Goal: Task Accomplishment & Management: Manage account settings

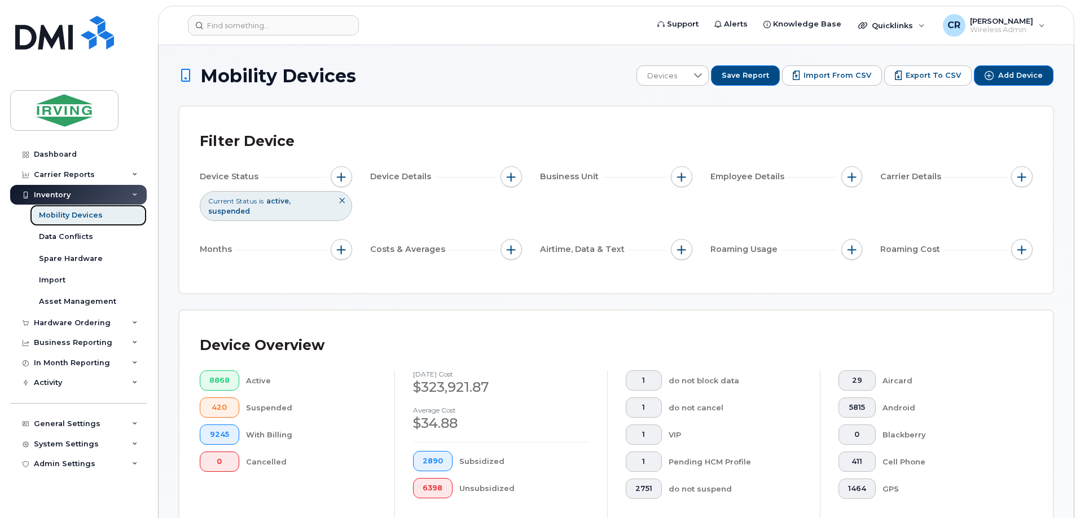
click at [84, 213] on div "Mobility Devices" at bounding box center [71, 215] width 64 height 10
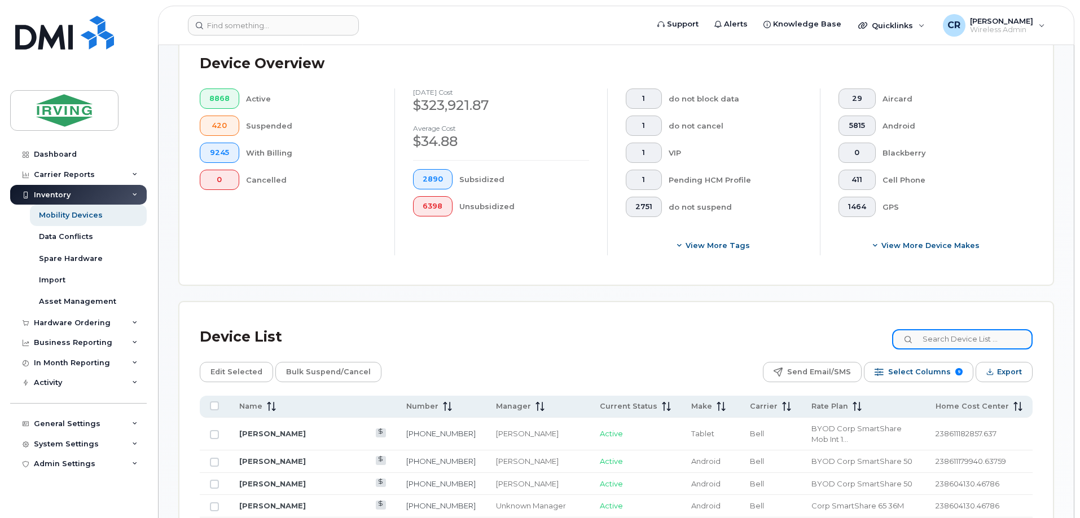
click at [930, 329] on input at bounding box center [962, 339] width 140 height 20
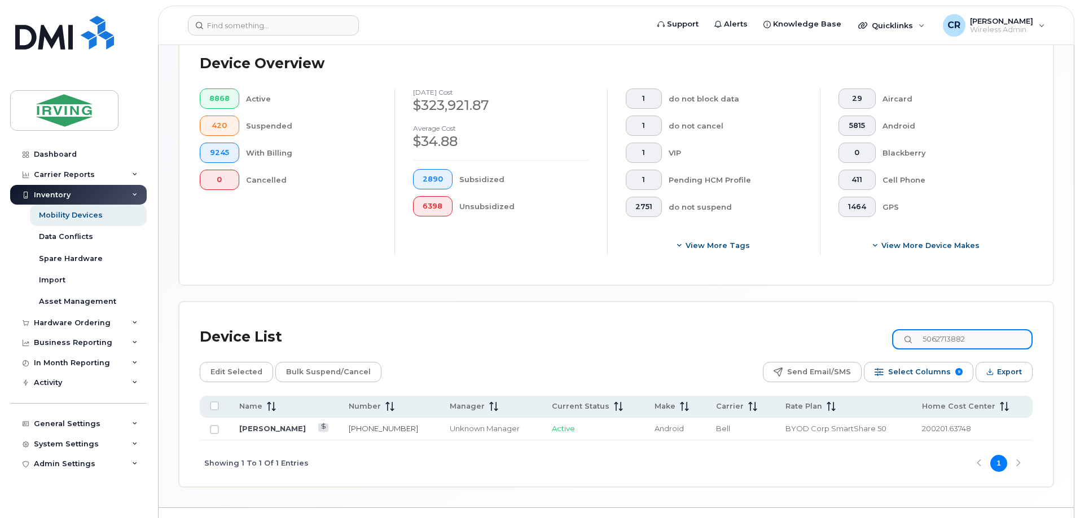
type input "5062713882"
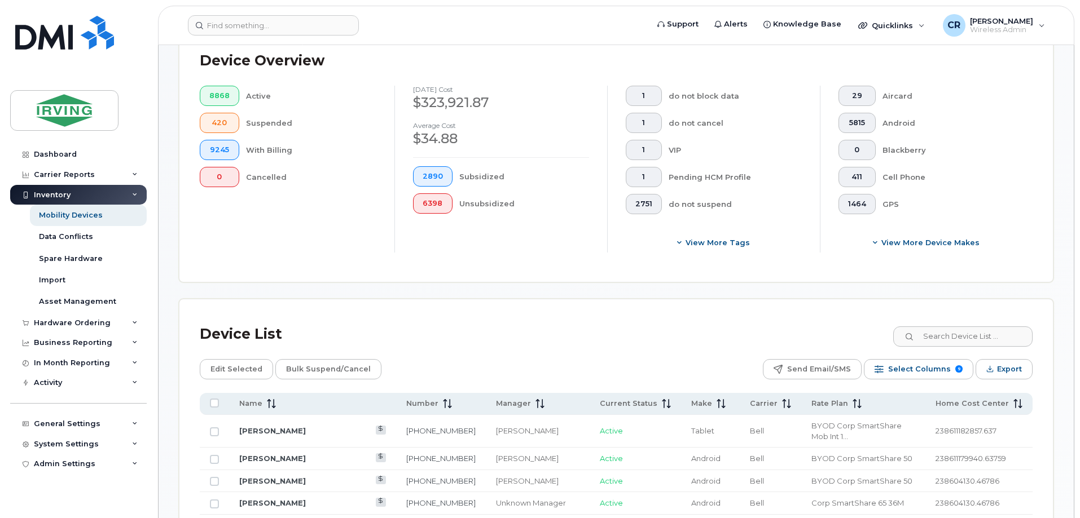
scroll to position [451, 0]
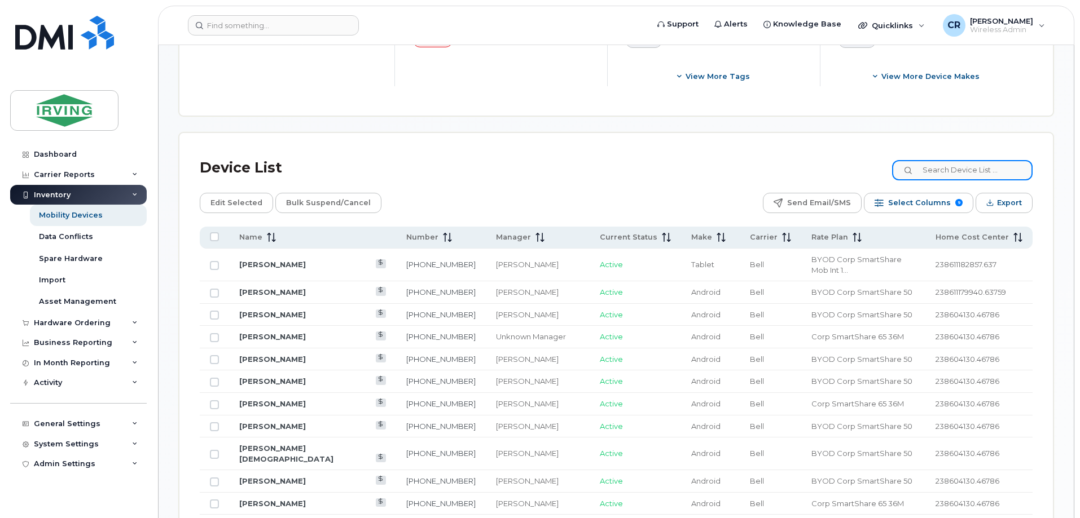
click at [979, 165] on input at bounding box center [962, 170] width 140 height 20
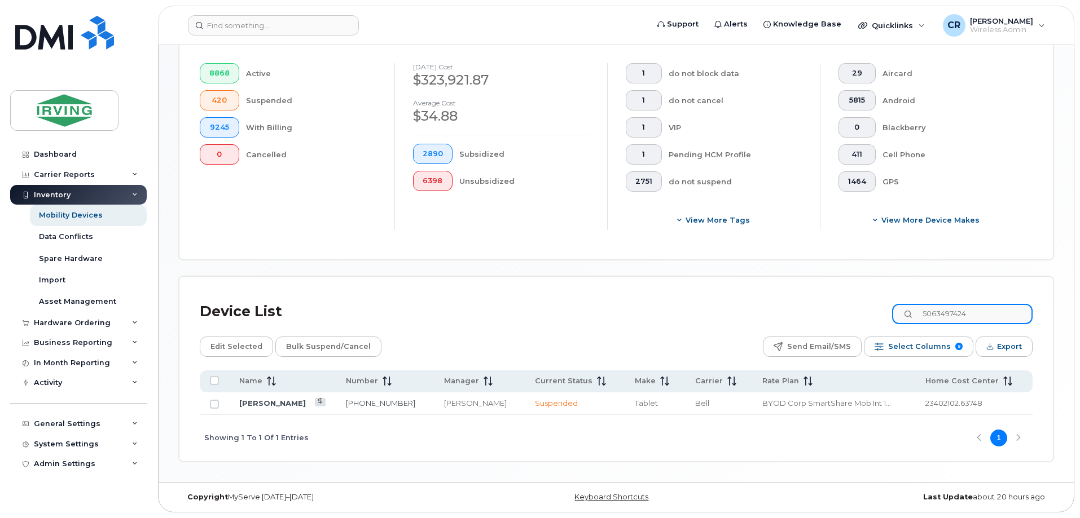
scroll to position [298, 0]
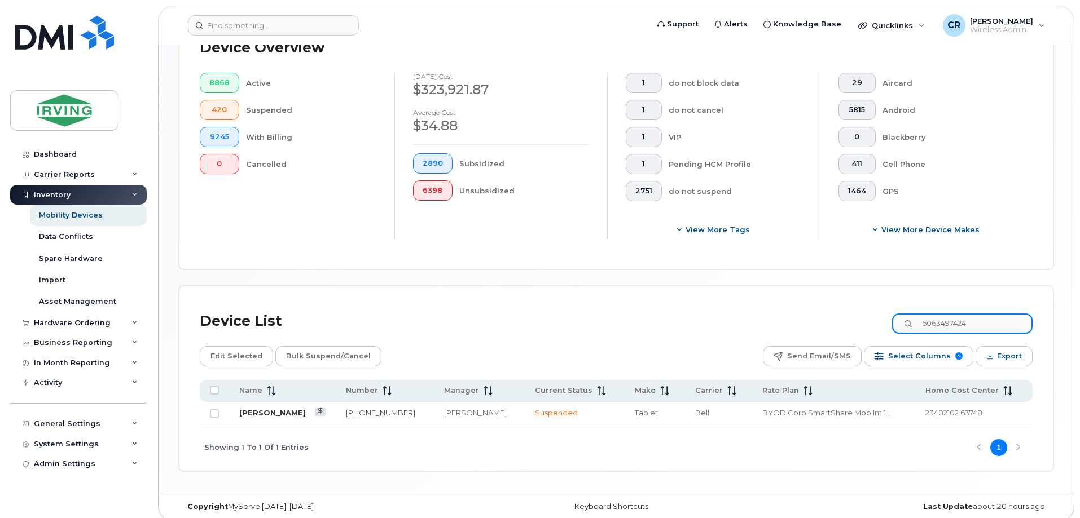
type input "5063497424"
drag, startPoint x: 253, startPoint y: 401, endPoint x: 289, endPoint y: 417, distance: 39.1
click at [253, 408] on link "Keith Hay" at bounding box center [272, 412] width 67 height 9
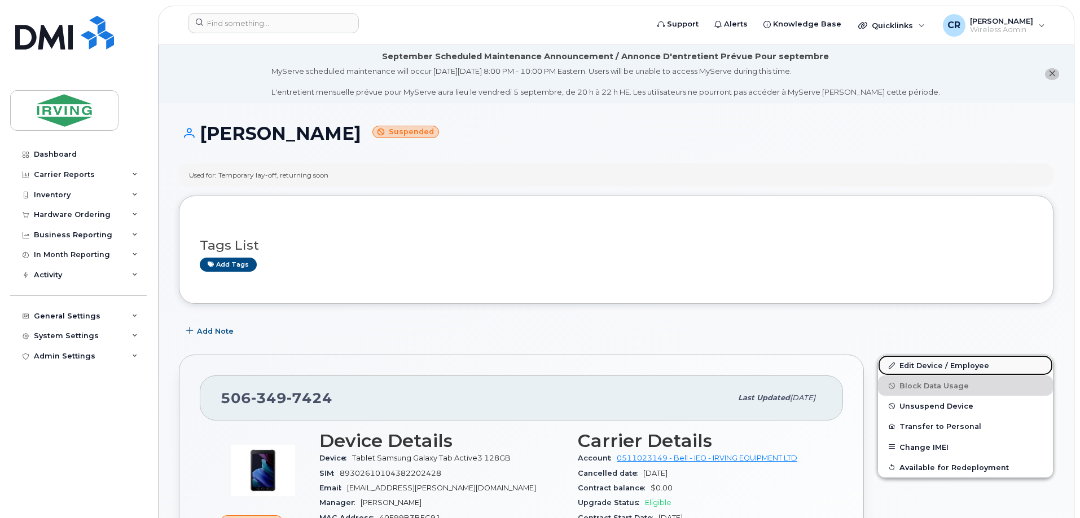
click at [921, 366] on link "Edit Device / Employee" at bounding box center [965, 365] width 175 height 20
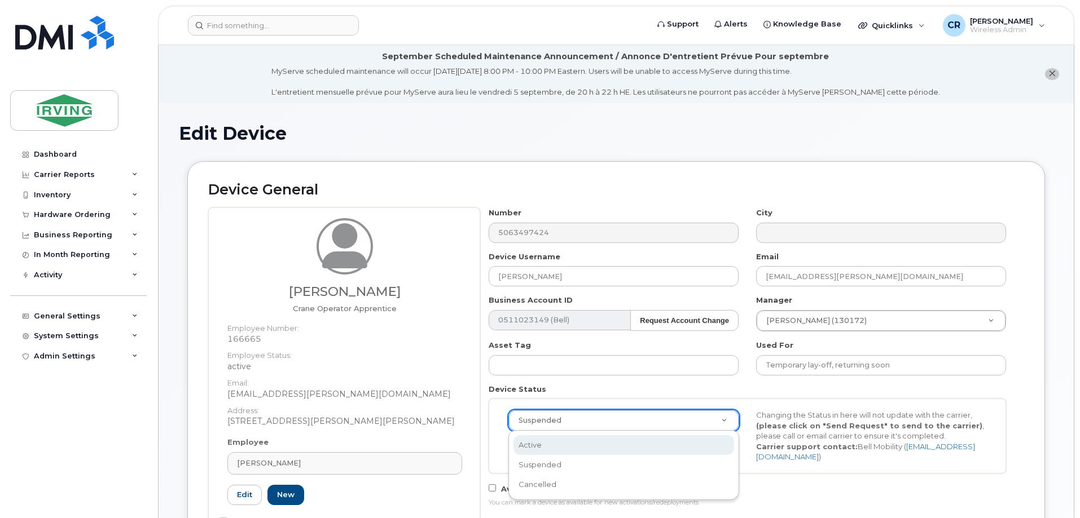
select select "active"
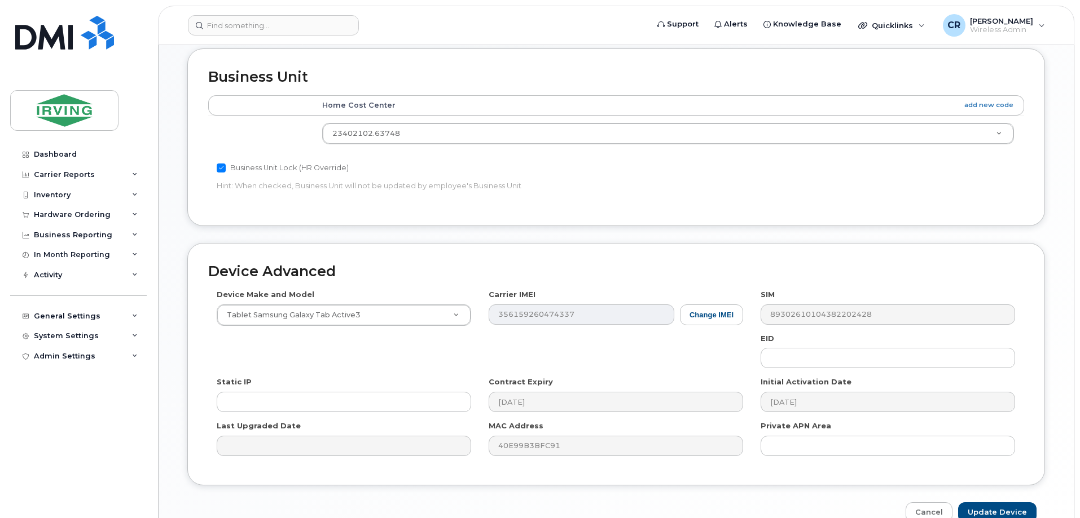
scroll to position [598, 0]
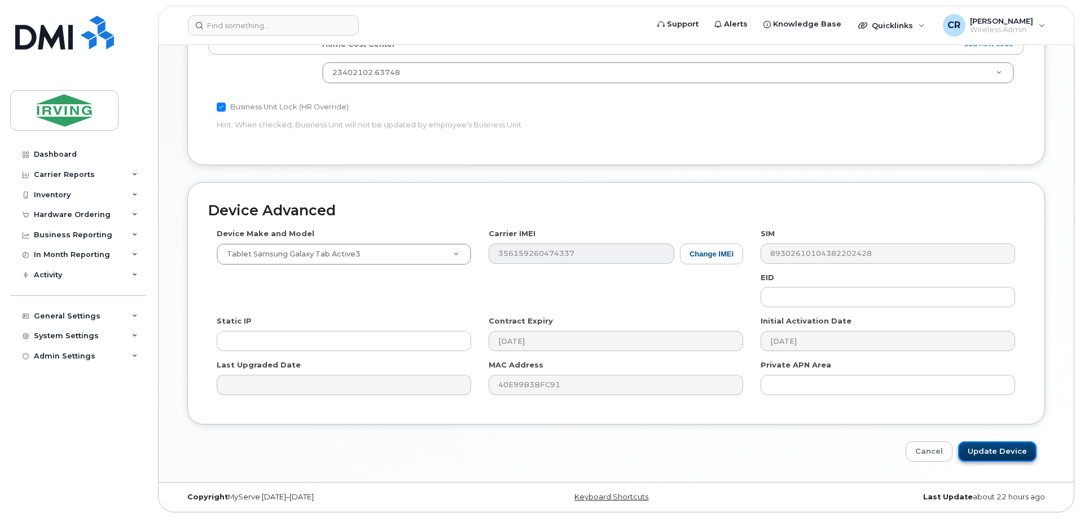
click at [1011, 454] on input "Update Device" at bounding box center [997, 452] width 78 height 21
type input "Saving..."
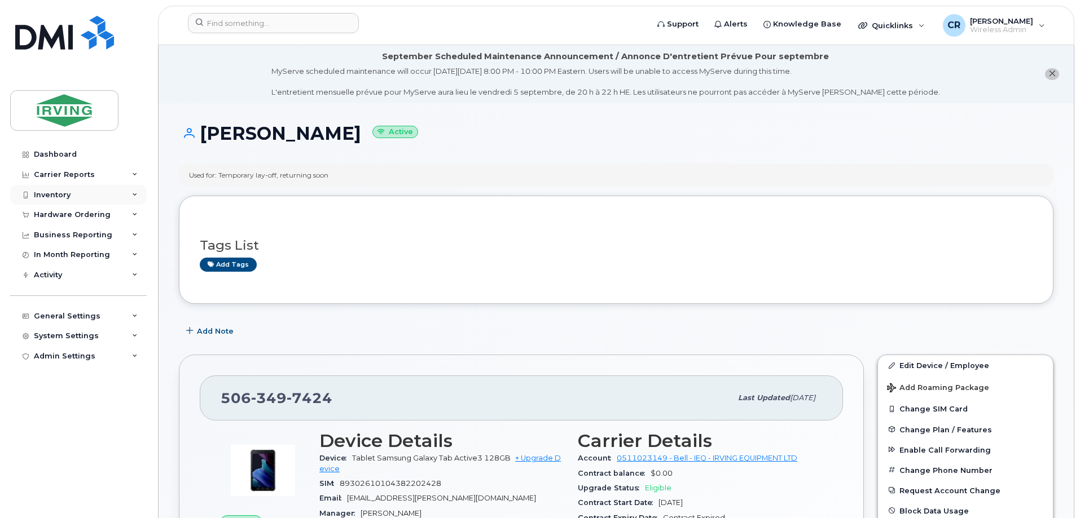
click at [51, 192] on div "Inventory" at bounding box center [52, 195] width 37 height 9
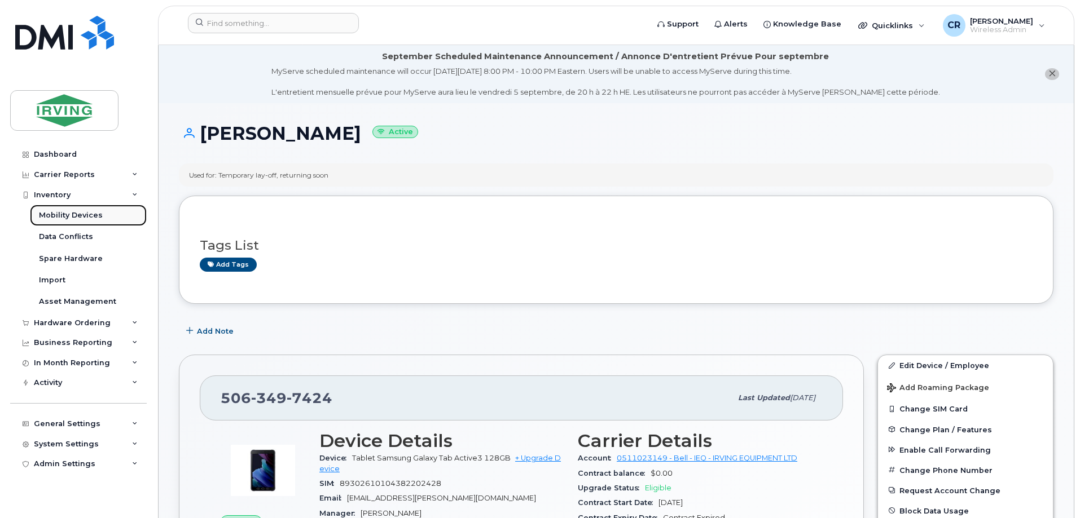
click at [52, 213] on div "Mobility Devices" at bounding box center [71, 215] width 64 height 10
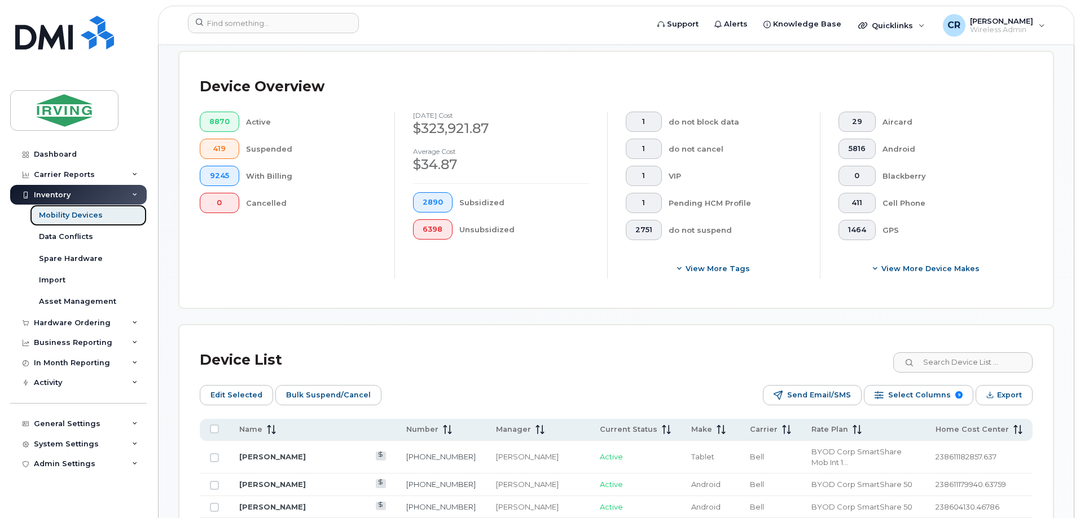
scroll to position [282, 0]
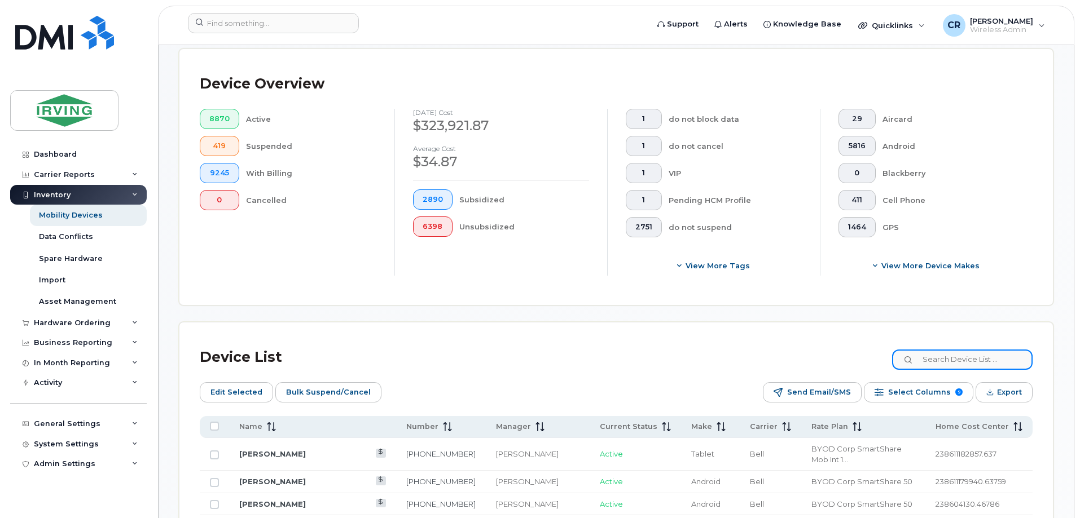
click at [940, 351] on input at bounding box center [962, 360] width 140 height 20
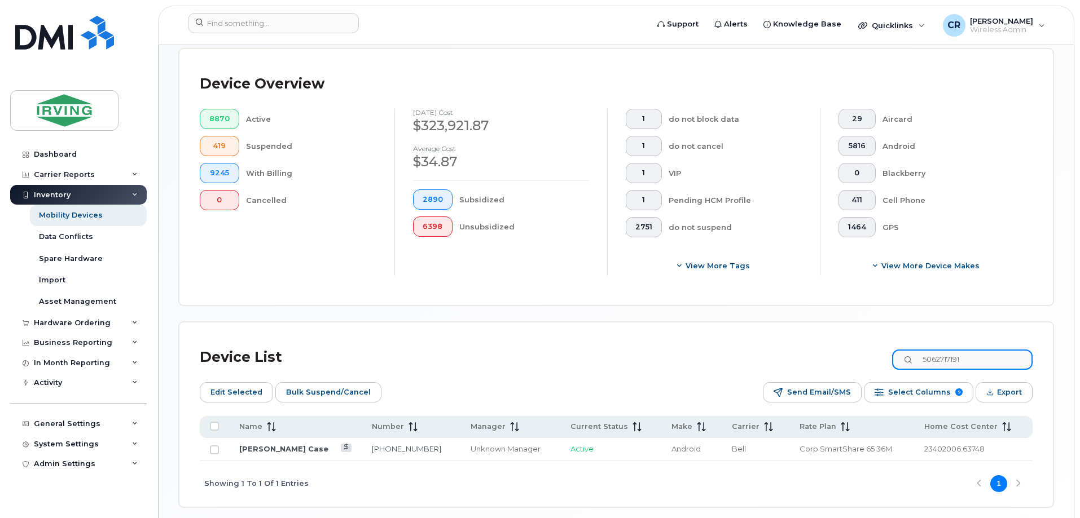
type input "5062717191"
click at [252, 445] on td "Myles Case" at bounding box center [295, 449] width 133 height 23
click at [261, 444] on link "Myles Case" at bounding box center [283, 448] width 89 height 9
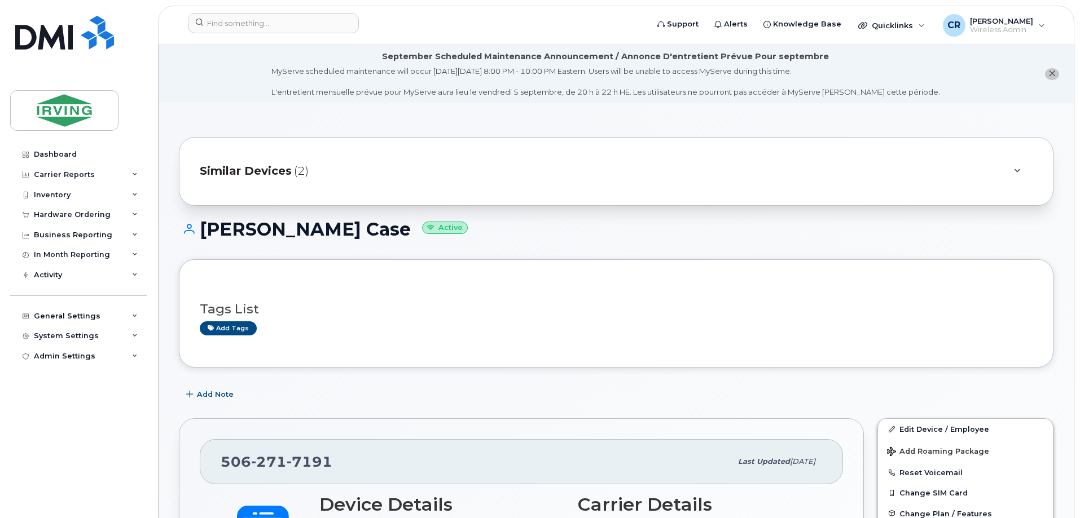
scroll to position [282, 0]
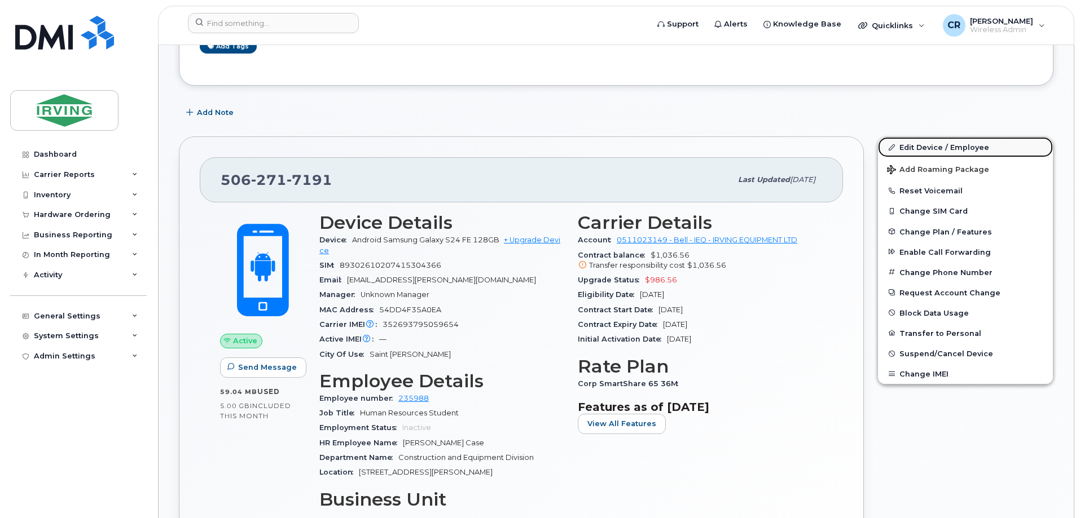
click at [919, 144] on link "Edit Device / Employee" at bounding box center [965, 147] width 175 height 20
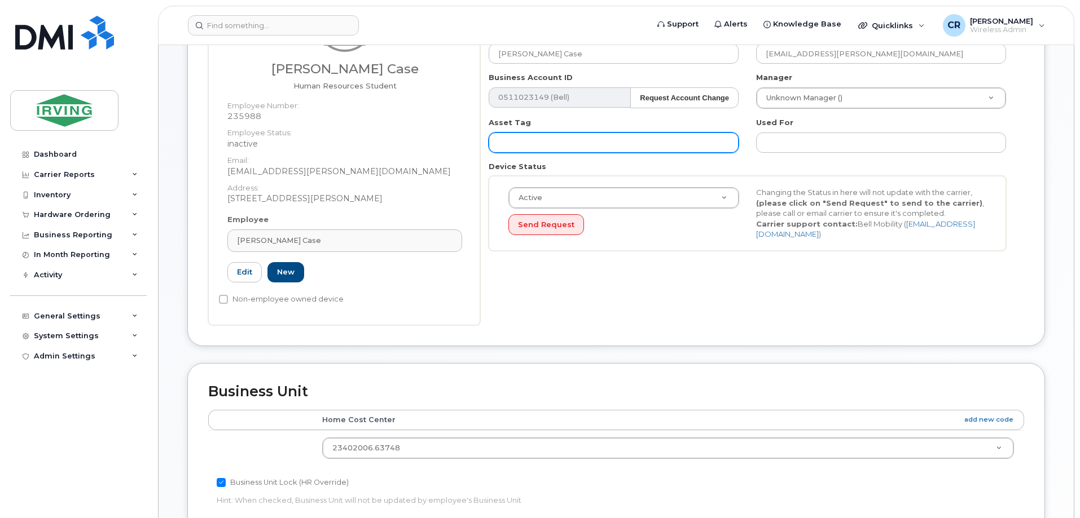
scroll to position [226, 0]
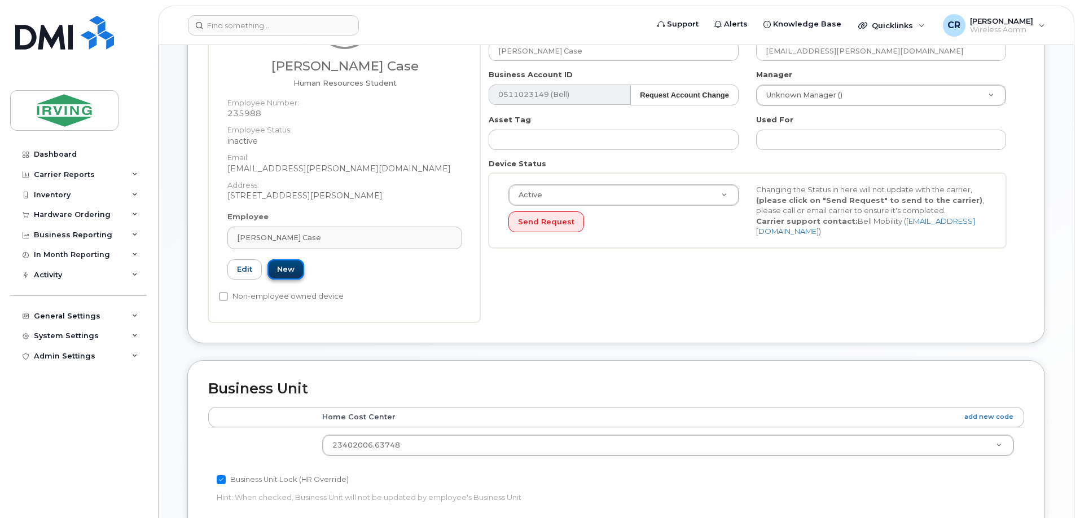
click at [298, 265] on link "New" at bounding box center [285, 269] width 37 height 21
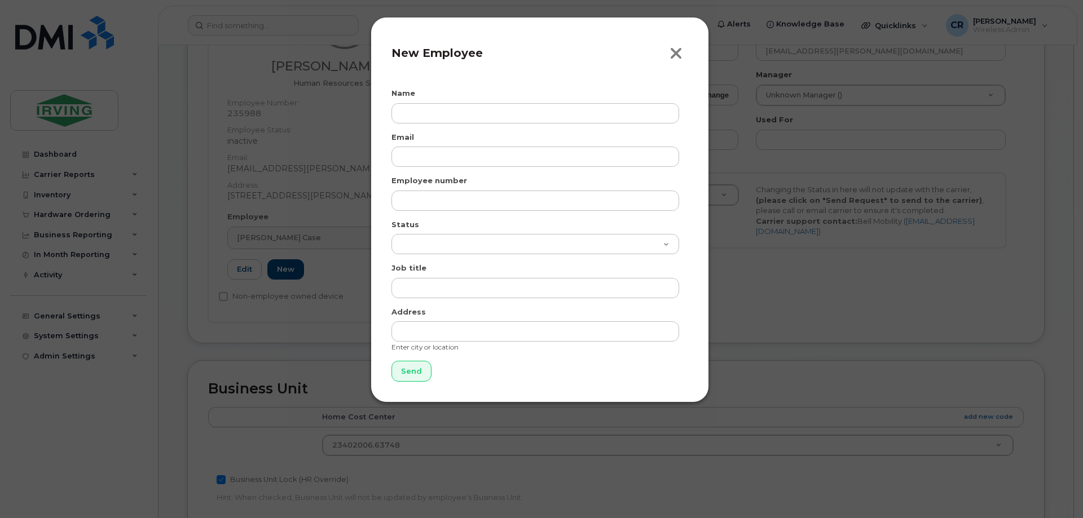
click at [671, 51] on icon "button" at bounding box center [676, 53] width 13 height 17
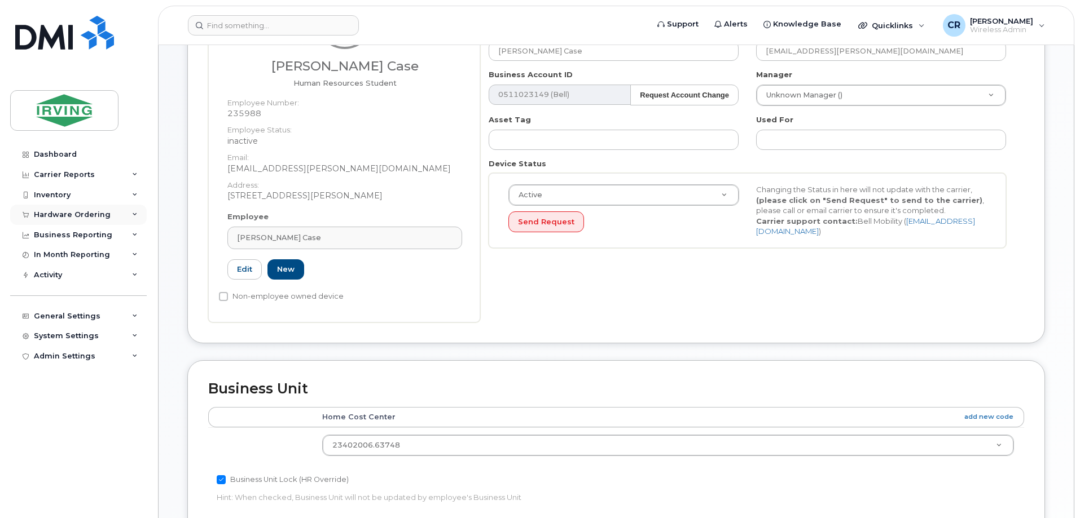
click at [44, 209] on div "Hardware Ordering" at bounding box center [78, 215] width 136 height 20
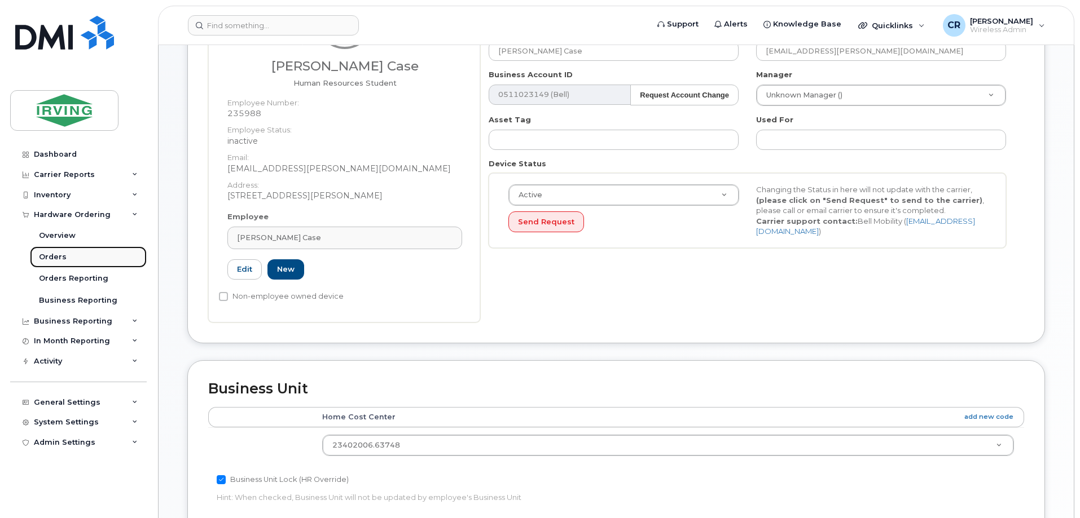
click at [50, 254] on div "Orders" at bounding box center [53, 257] width 28 height 10
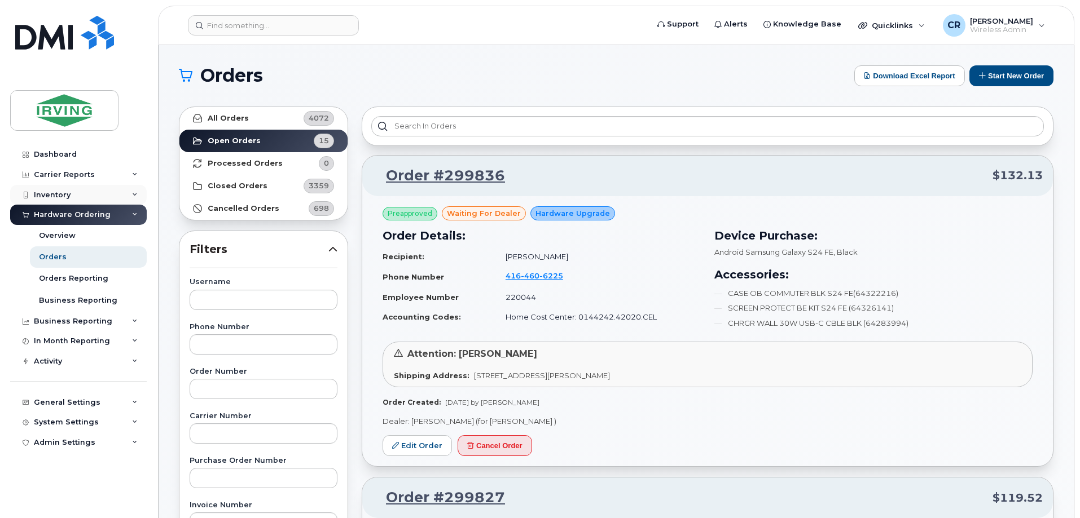
click at [60, 199] on div "Inventory" at bounding box center [52, 195] width 37 height 9
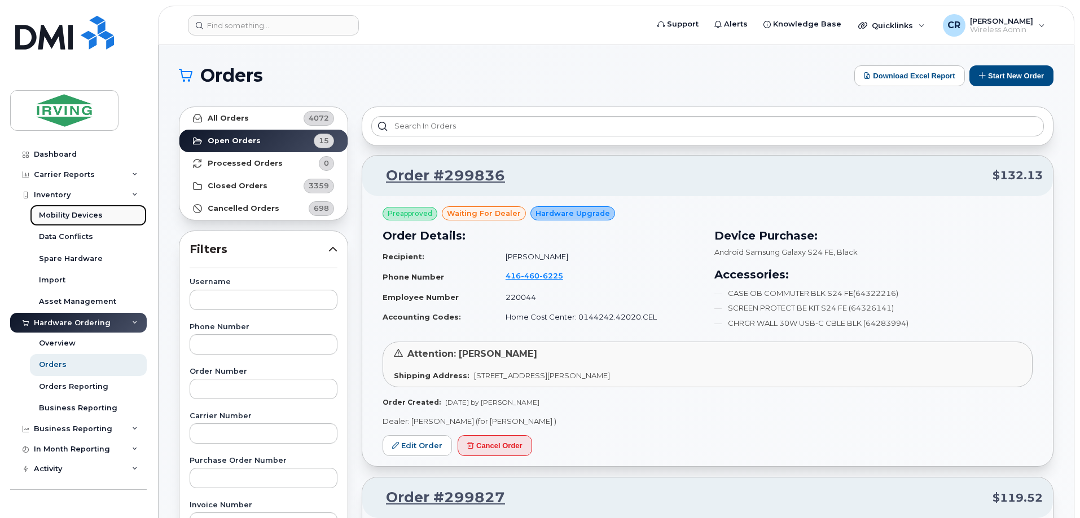
click at [72, 215] on div "Mobility Devices" at bounding box center [71, 215] width 64 height 10
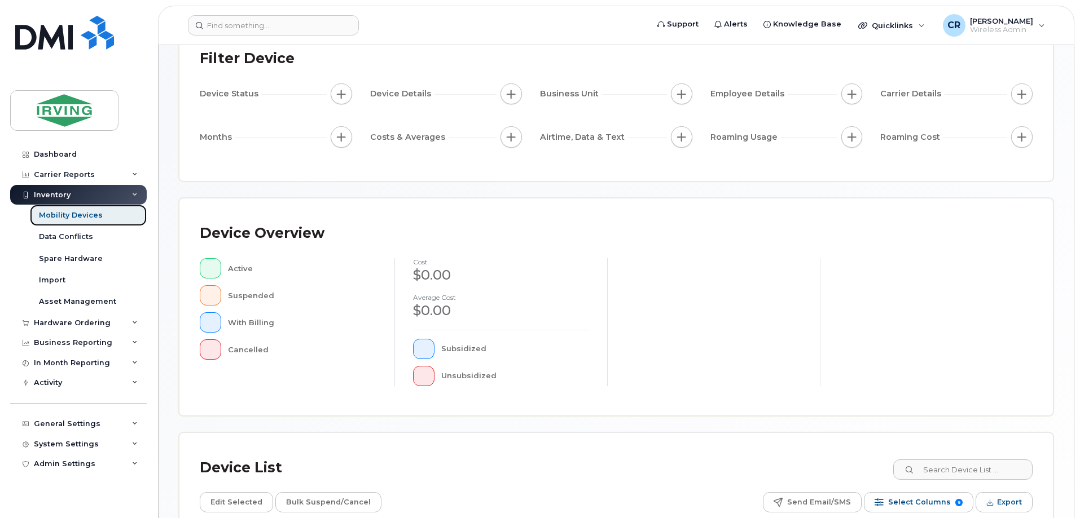
scroll to position [257, 0]
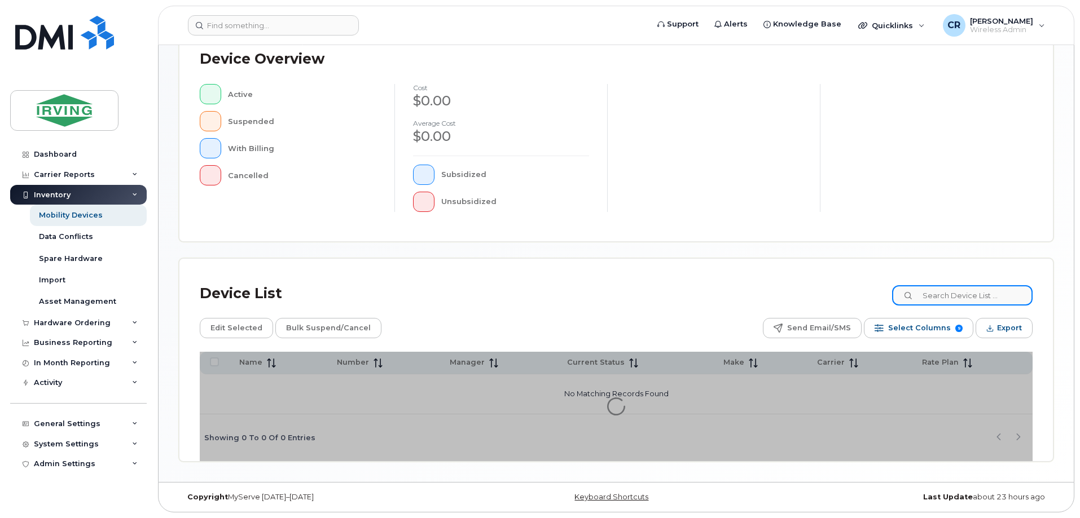
click at [945, 294] on input at bounding box center [962, 295] width 140 height 20
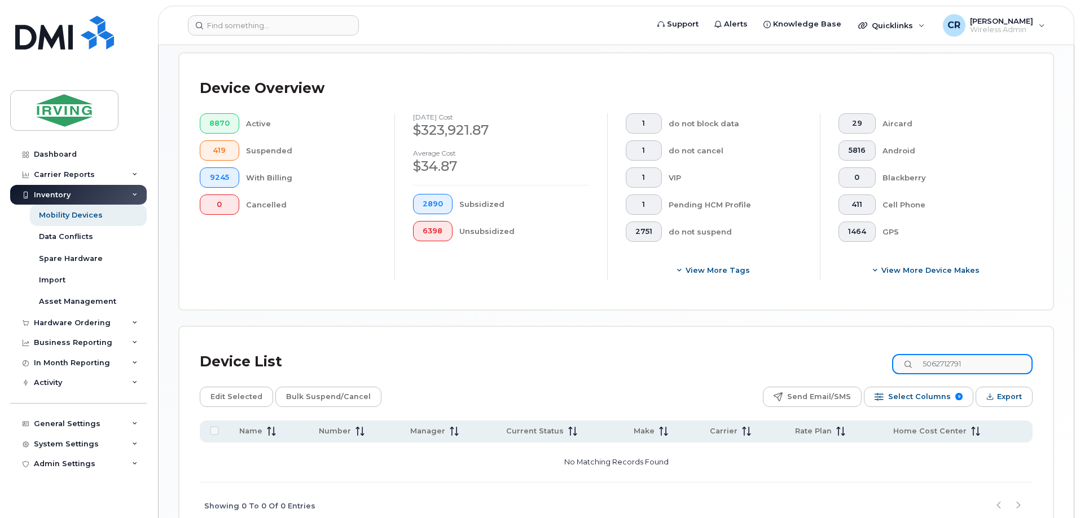
drag, startPoint x: 990, startPoint y: 350, endPoint x: 711, endPoint y: 325, distance: 280.3
click at [717, 327] on div "Device List 5062712791 Edit Selected Bulk Suspend/Cancel Send Email/SMS Select …" at bounding box center [615, 428] width 873 height 202
paste input "-271-71"
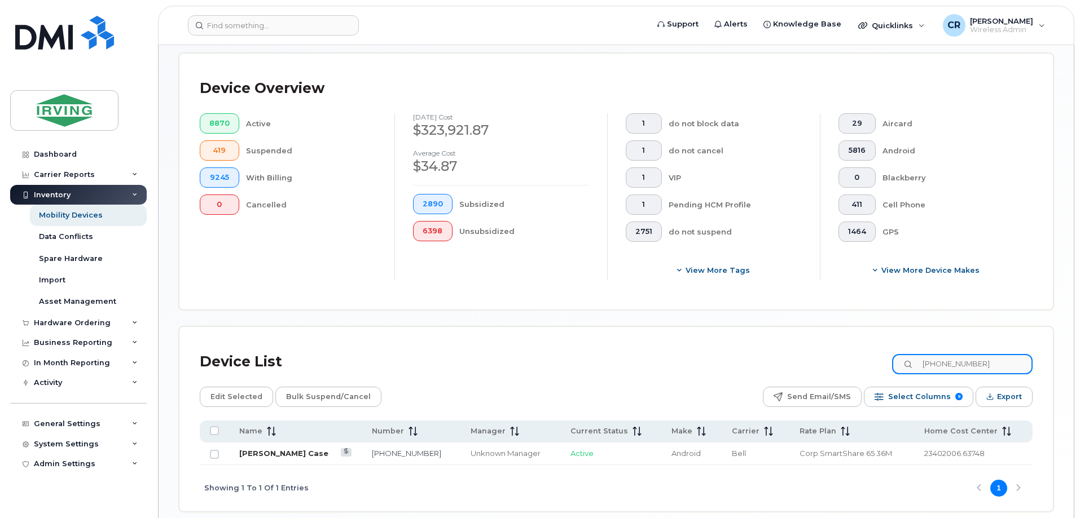
type input "506-271-7191"
click at [264, 449] on link "Myles Case" at bounding box center [283, 453] width 89 height 9
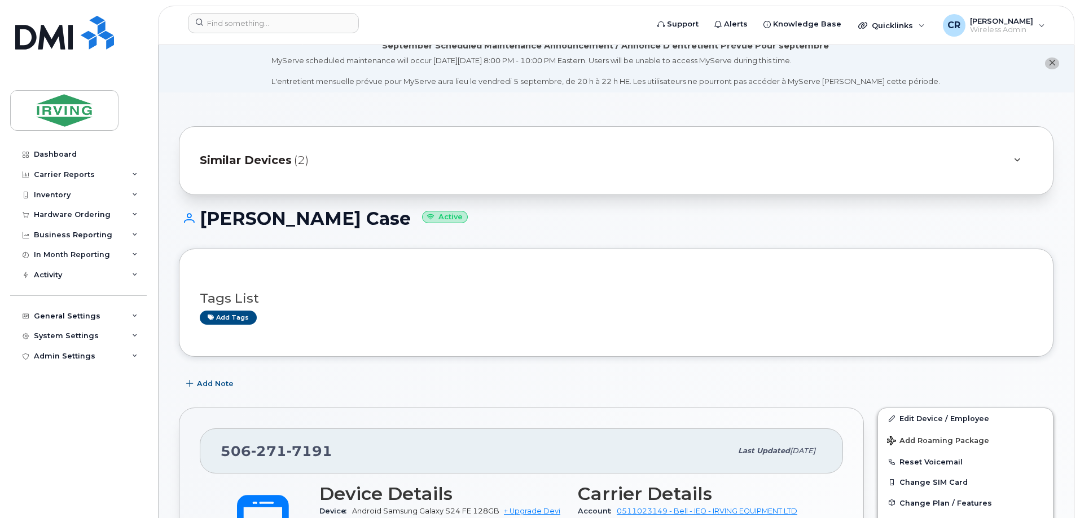
scroll to position [282, 0]
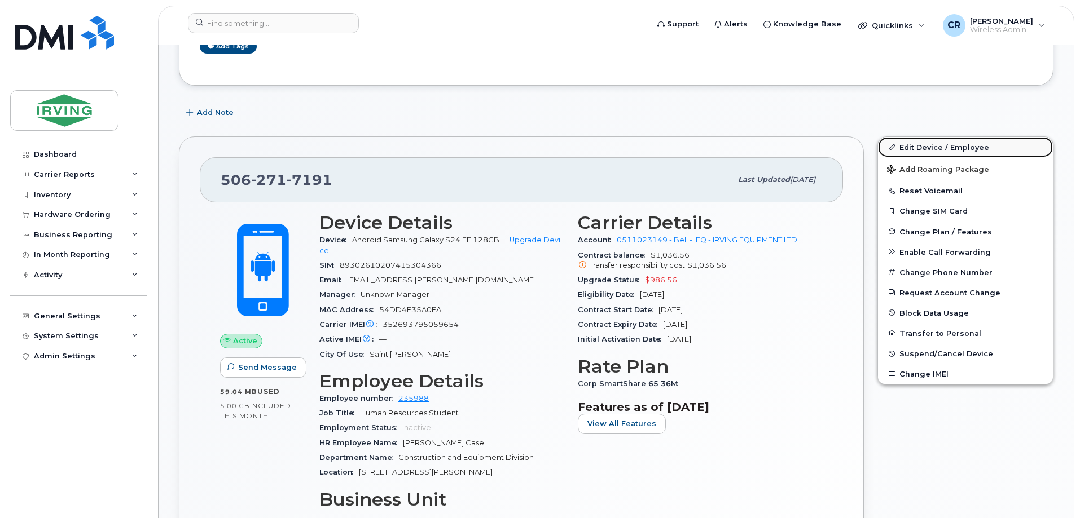
click at [923, 150] on link "Edit Device / Employee" at bounding box center [965, 147] width 175 height 20
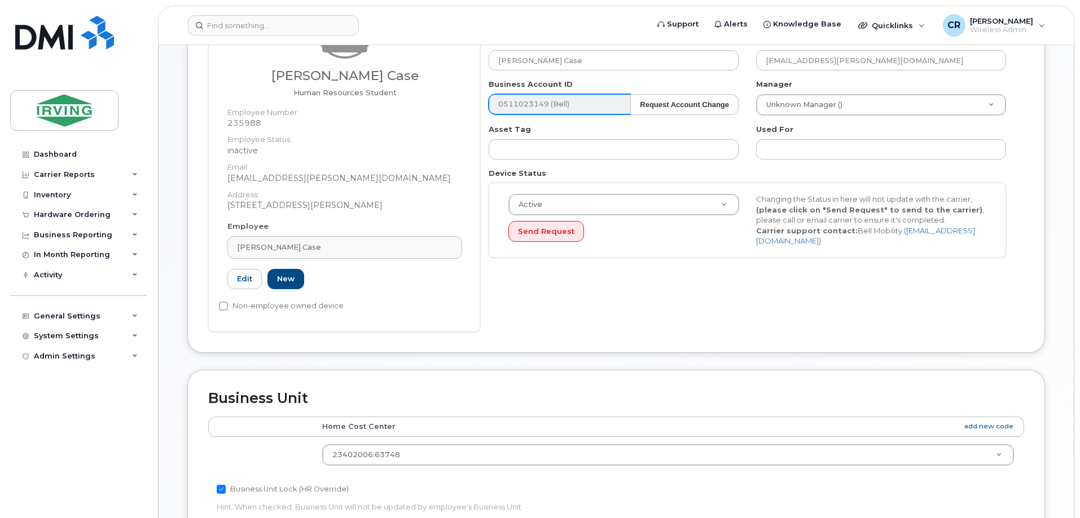
scroll to position [226, 0]
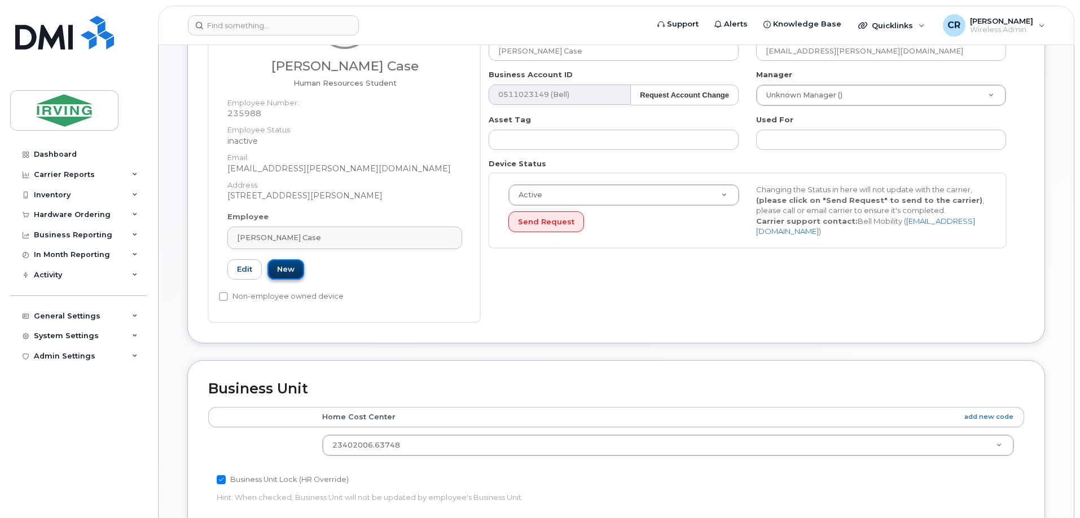
click at [287, 268] on link "New" at bounding box center [285, 269] width 37 height 21
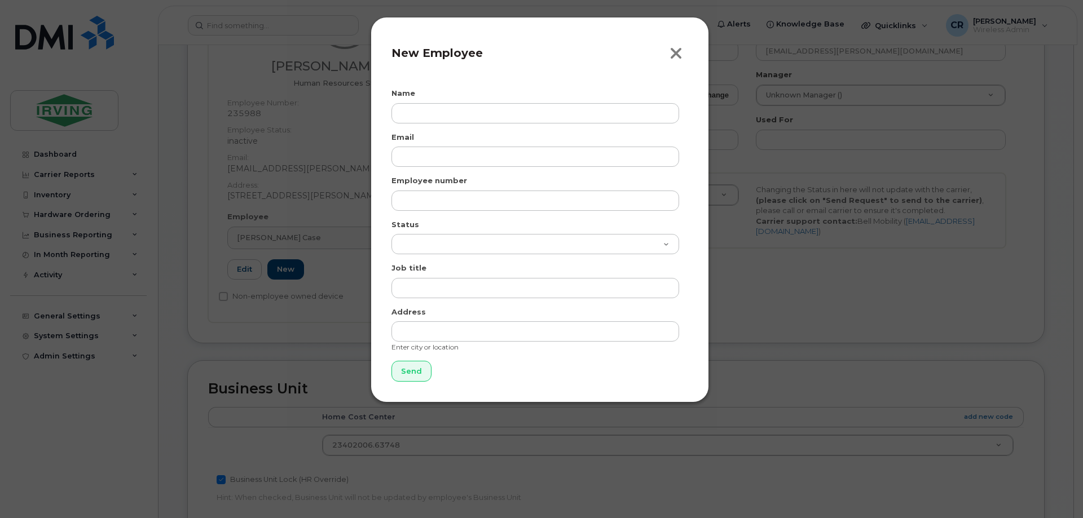
click at [677, 50] on icon "button" at bounding box center [676, 53] width 13 height 17
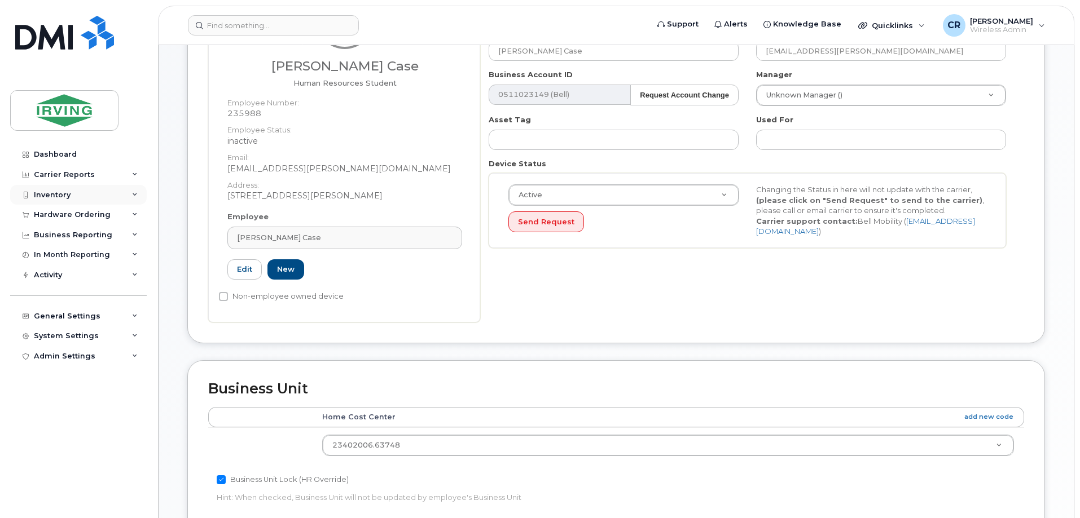
click at [47, 196] on div "Inventory" at bounding box center [52, 195] width 37 height 9
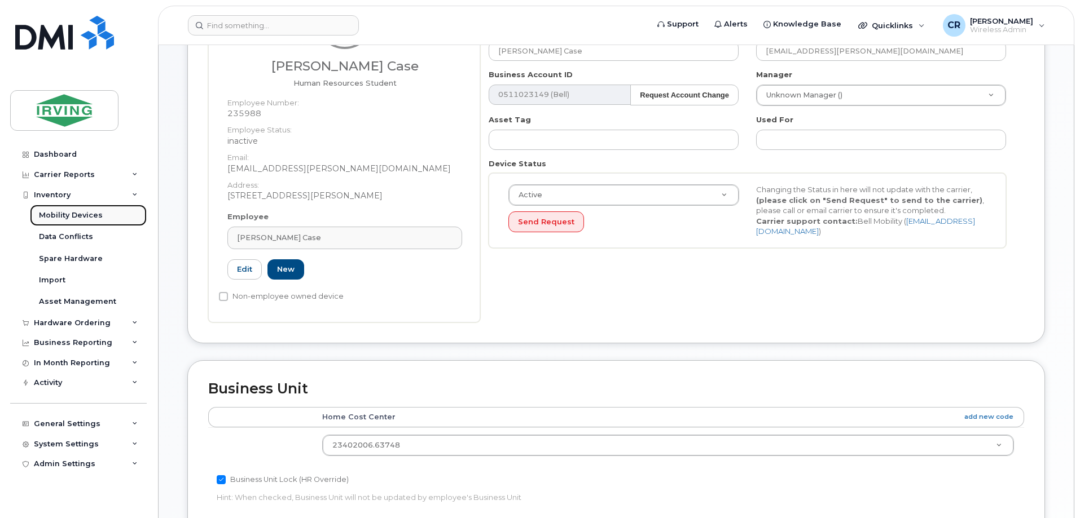
click at [50, 215] on div "Mobility Devices" at bounding box center [71, 215] width 64 height 10
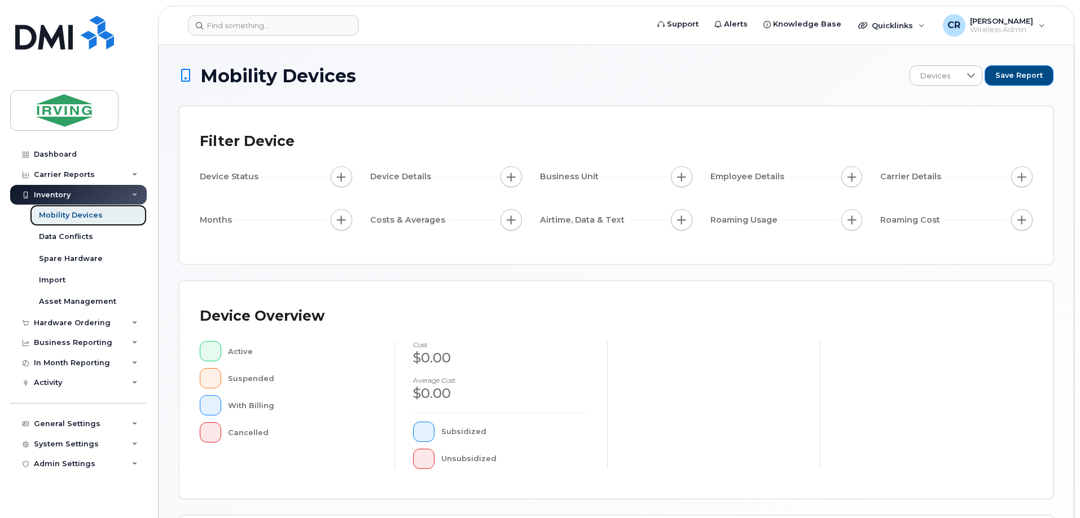
scroll to position [226, 0]
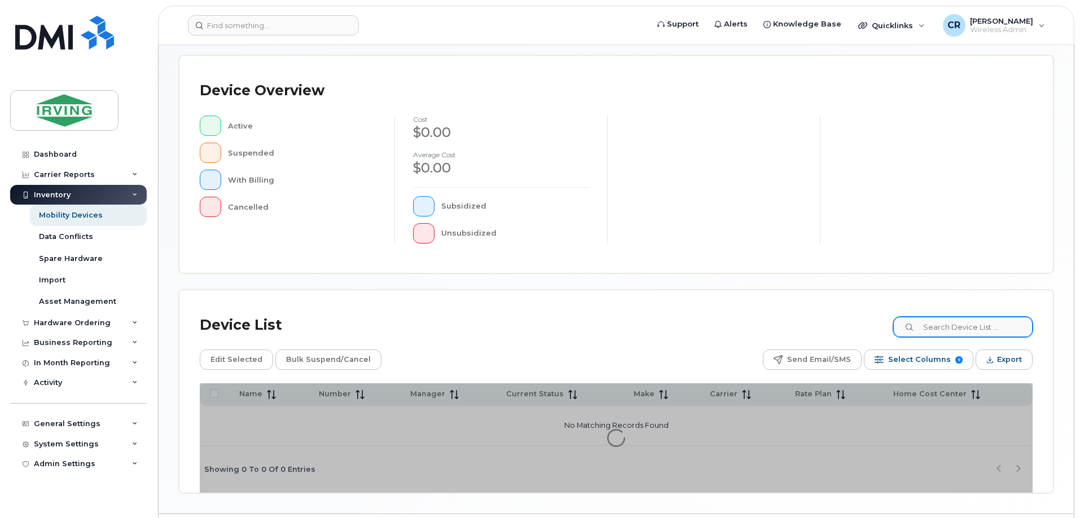
drag, startPoint x: 971, startPoint y: 338, endPoint x: 957, endPoint y: 332, distance: 15.4
click at [970, 337] on div "Device List" at bounding box center [616, 325] width 833 height 29
click at [957, 332] on input at bounding box center [962, 327] width 140 height 20
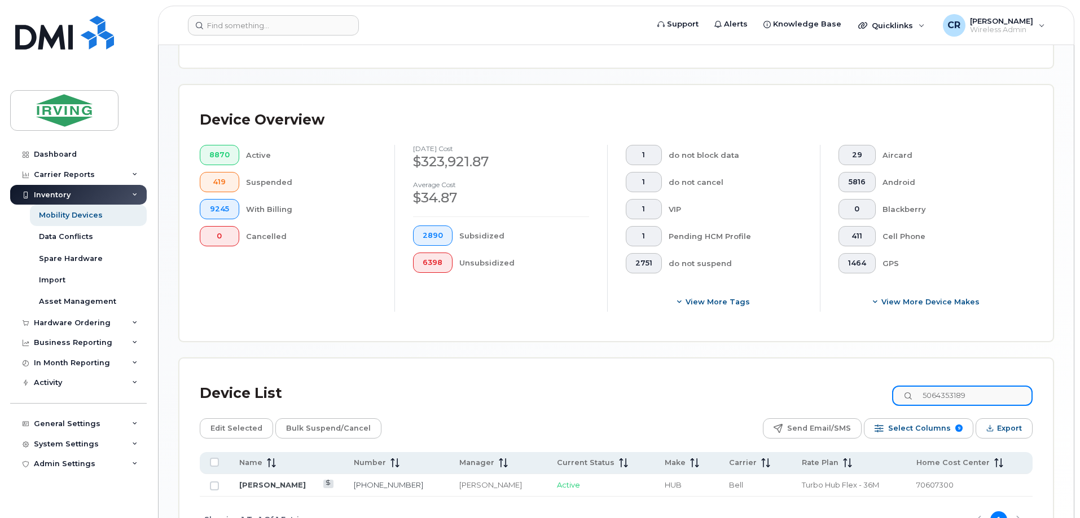
scroll to position [245, 0]
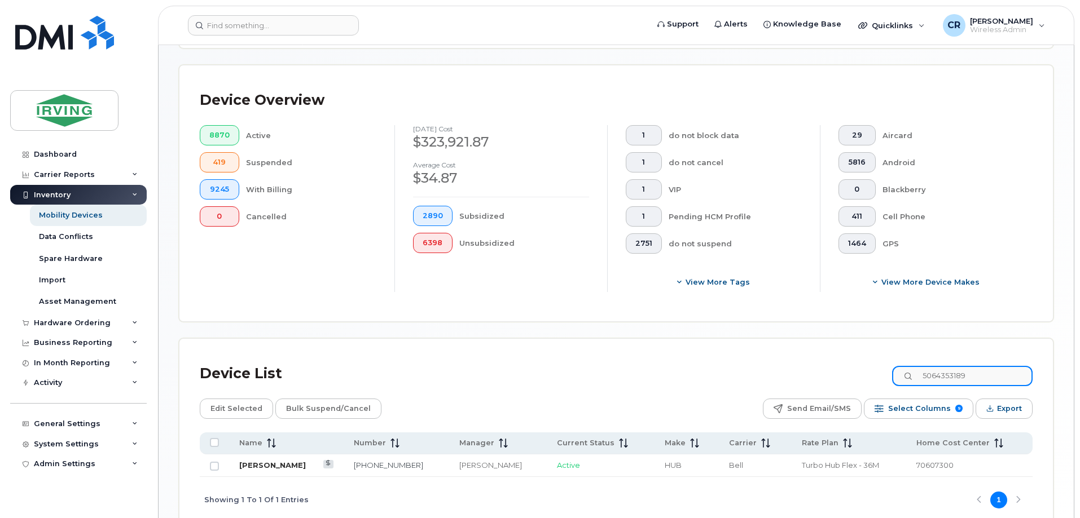
type input "5064353189"
click at [281, 461] on link "[PERSON_NAME]" at bounding box center [272, 465] width 67 height 9
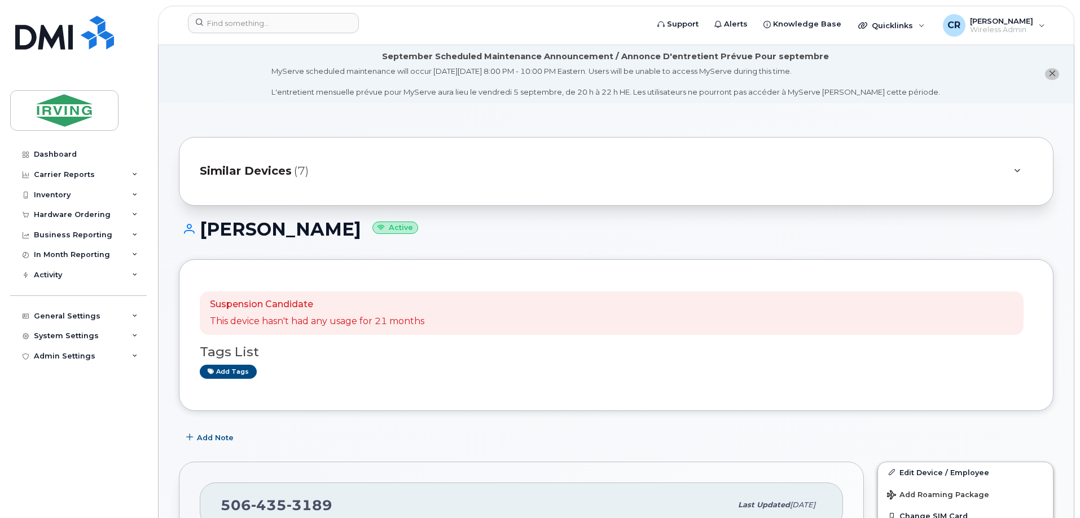
click at [1047, 73] on button "close notification" at bounding box center [1052, 74] width 14 height 12
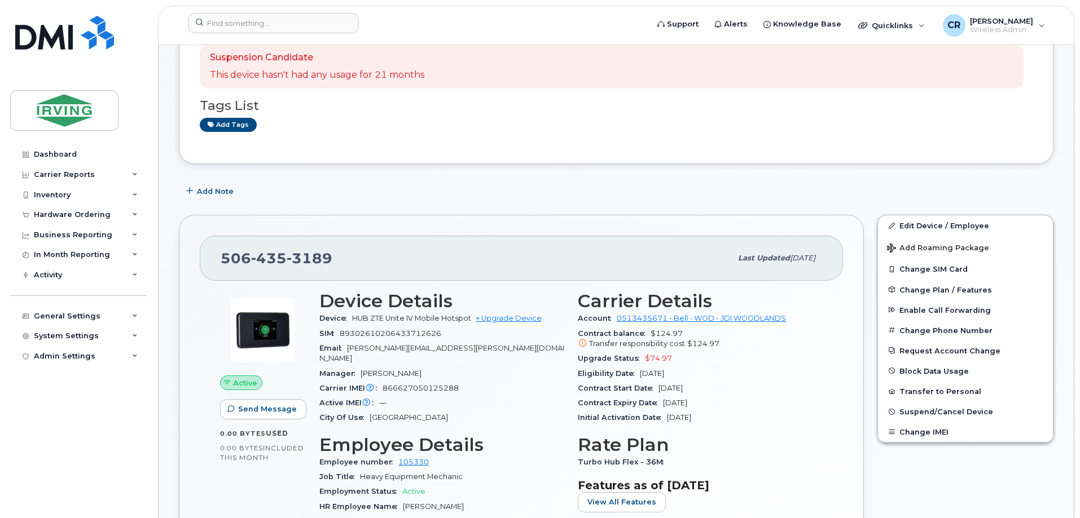
scroll to position [169, 0]
